Goal: Information Seeking & Learning: Find specific page/section

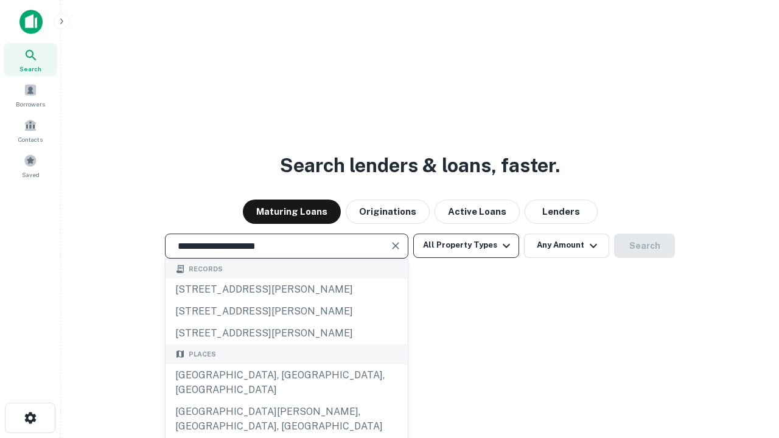
click at [286, 401] on div "[GEOGRAPHIC_DATA], [GEOGRAPHIC_DATA], [GEOGRAPHIC_DATA]" at bounding box center [287, 383] width 242 height 37
click at [466, 245] on button "All Property Types" at bounding box center [466, 246] width 106 height 24
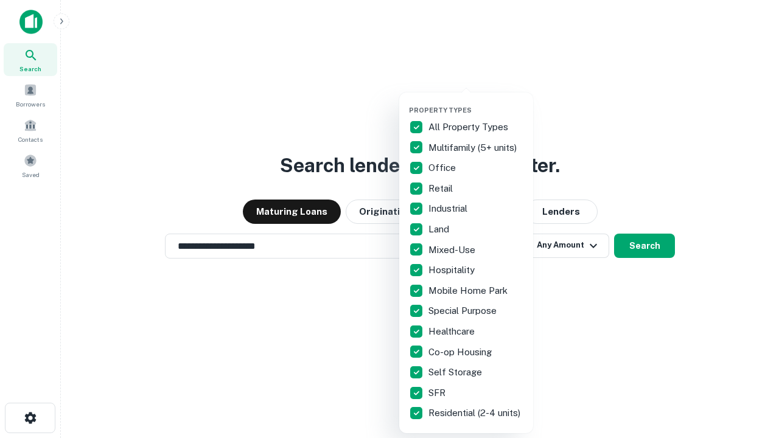
type input "**********"
click at [476, 102] on button "button" at bounding box center [476, 102] width 134 height 1
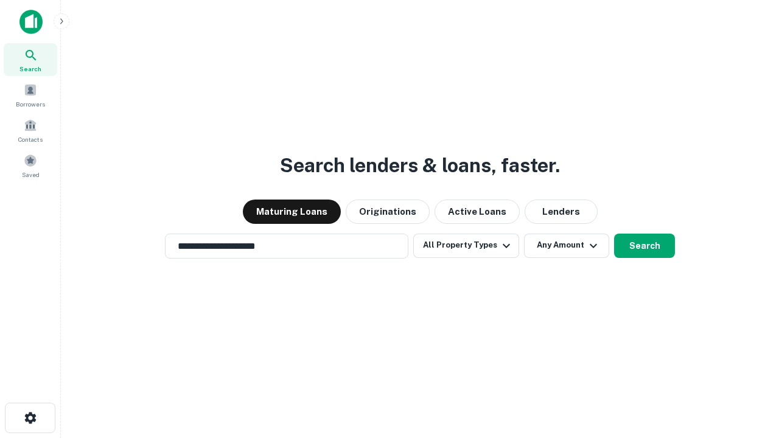
scroll to position [7, 147]
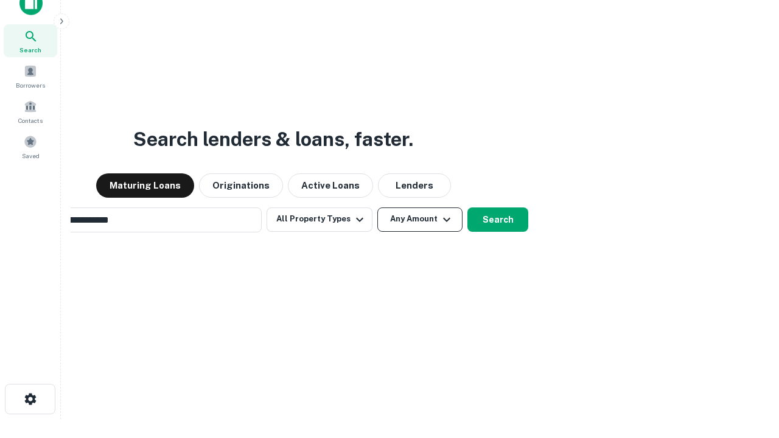
click at [377, 208] on button "Any Amount" at bounding box center [419, 220] width 85 height 24
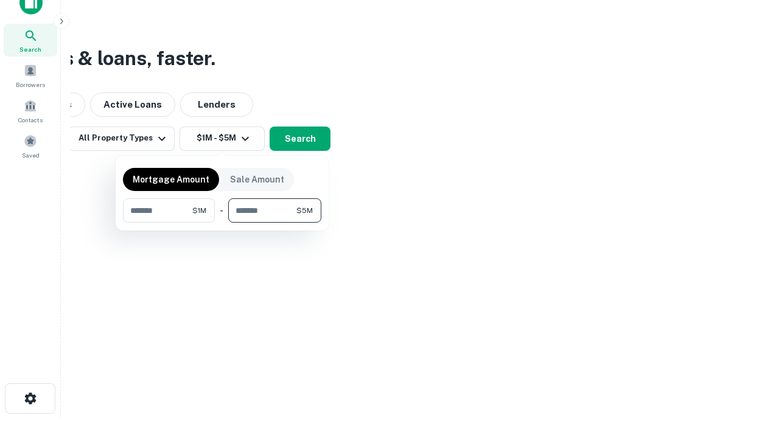
type input "*******"
click at [222, 223] on button "button" at bounding box center [222, 223] width 198 height 1
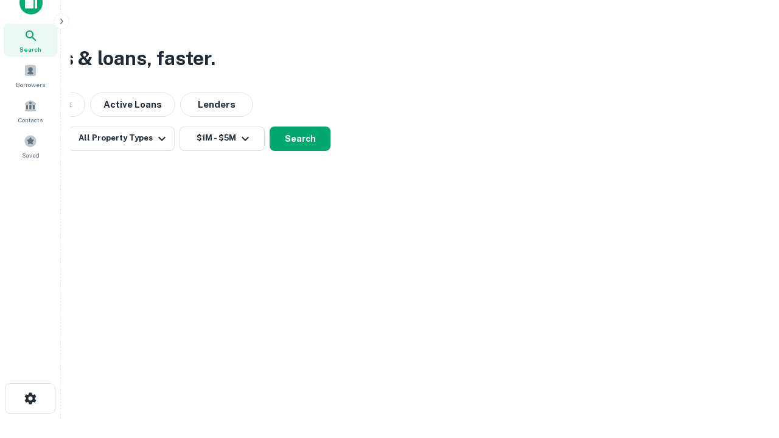
scroll to position [19, 0]
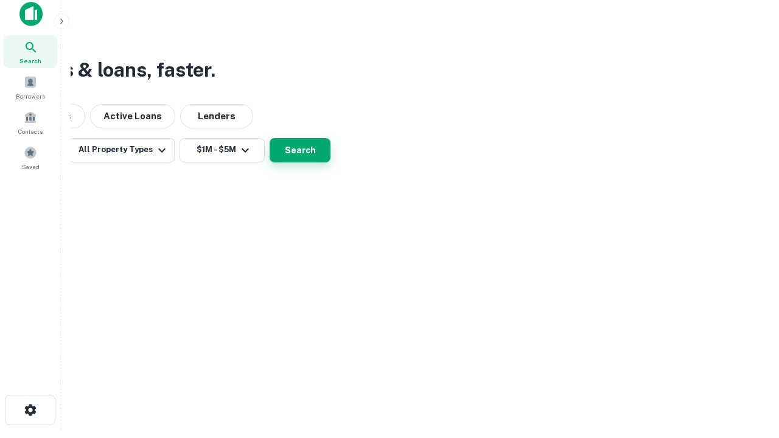
click at [330, 162] on button "Search" at bounding box center [300, 150] width 61 height 24
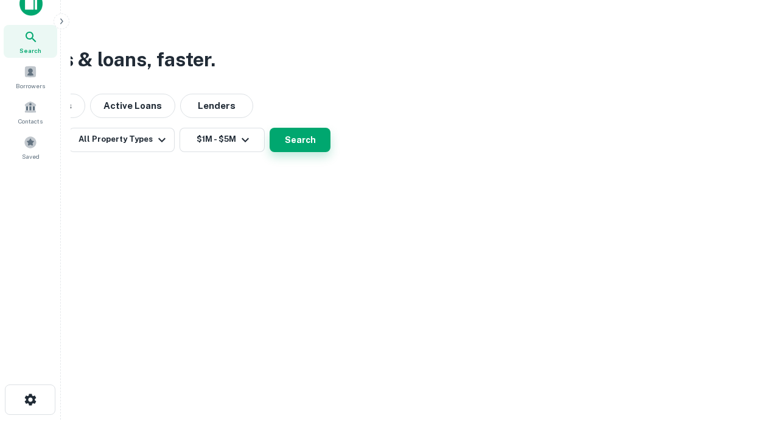
scroll to position [0, 225]
